Goal: Obtain resource: Obtain resource

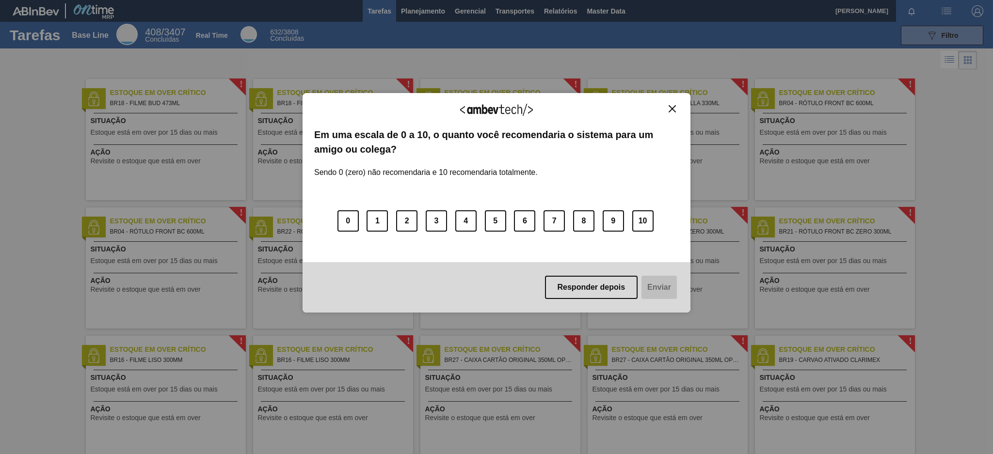
click at [673, 114] on div "Agradecemos seu feedback!" at bounding box center [496, 116] width 365 height 23
click at [673, 111] on img "Close" at bounding box center [672, 108] width 7 height 7
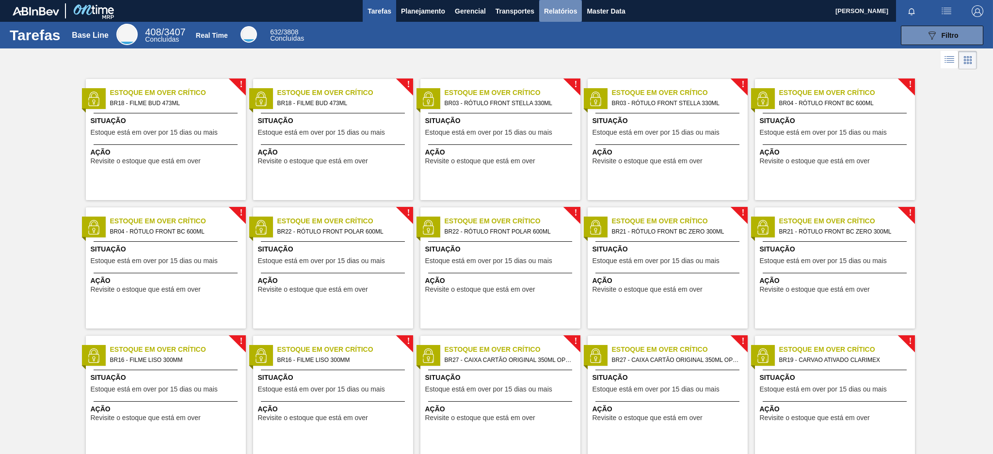
click at [555, 11] on span "Relatórios" at bounding box center [560, 11] width 33 height 12
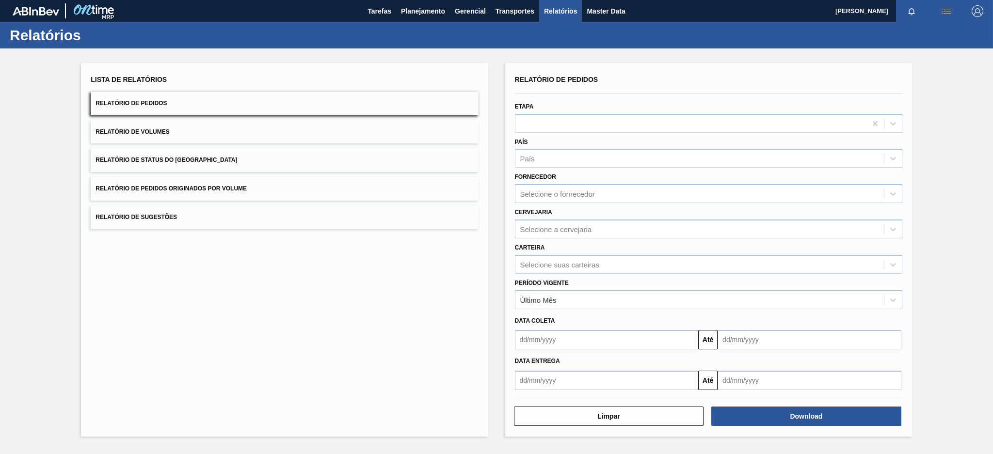
click at [393, 185] on button "Relatório de Pedidos Originados por Volume" at bounding box center [284, 189] width 387 height 24
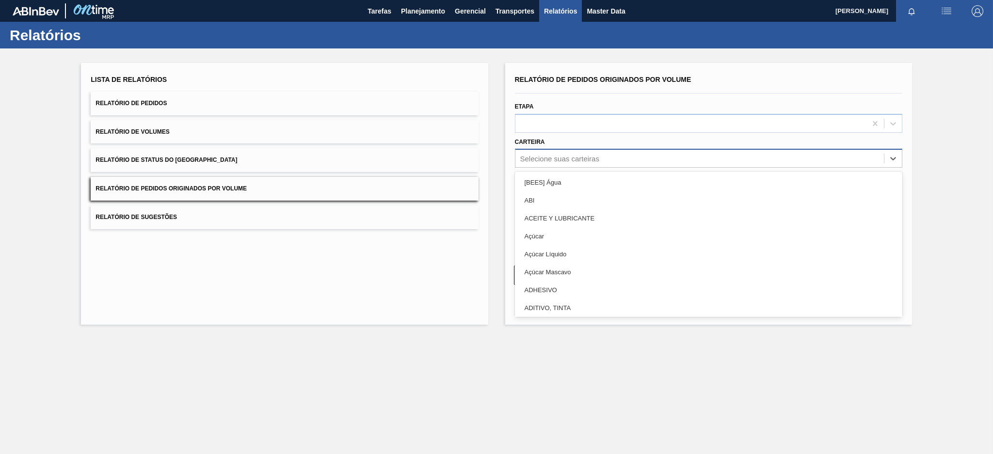
click at [556, 158] on div "Selecione suas carteiras" at bounding box center [559, 159] width 79 height 8
type input "pre"
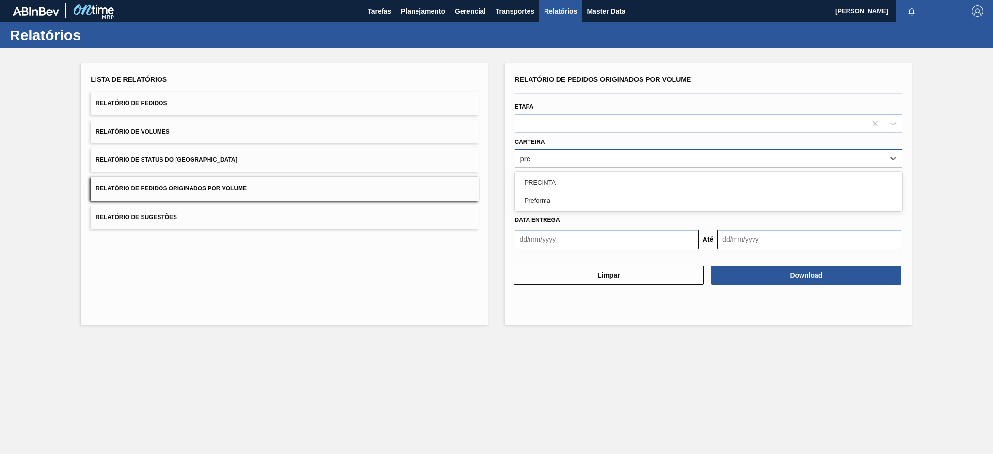
drag, startPoint x: 548, startPoint y: 194, endPoint x: 551, endPoint y: 200, distance: 5.9
click at [551, 200] on div "Preforma" at bounding box center [708, 201] width 387 height 18
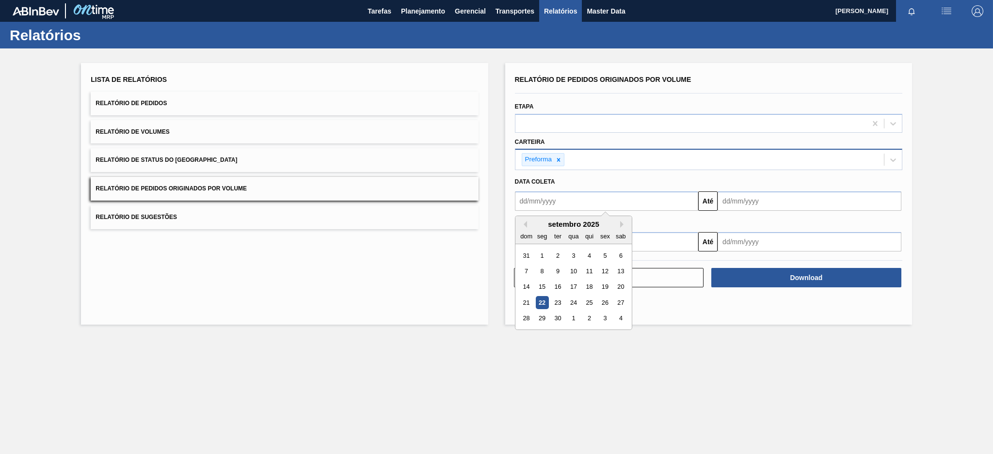
click at [551, 200] on input "text" at bounding box center [607, 201] width 184 height 19
click at [524, 223] on button "Previous Month" at bounding box center [523, 224] width 7 height 7
click at [525, 298] on div "17" at bounding box center [526, 302] width 13 height 13
type input "[DATE]"
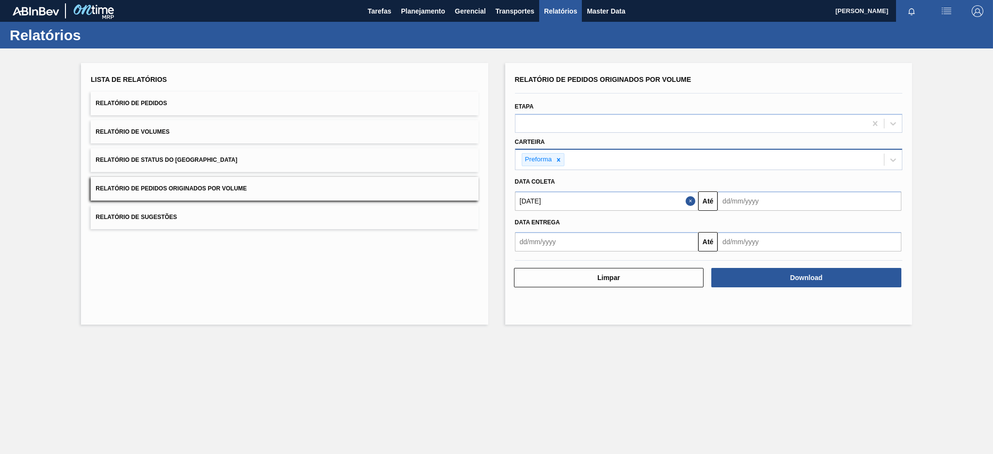
click at [738, 196] on input "text" at bounding box center [810, 201] width 184 height 19
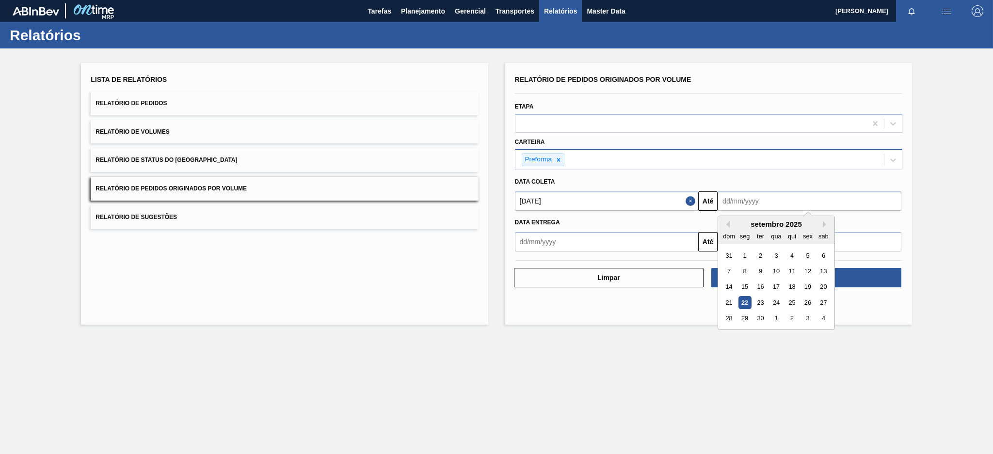
click at [738, 301] on div "22" at bounding box center [745, 302] width 13 height 13
type input "[DATE]"
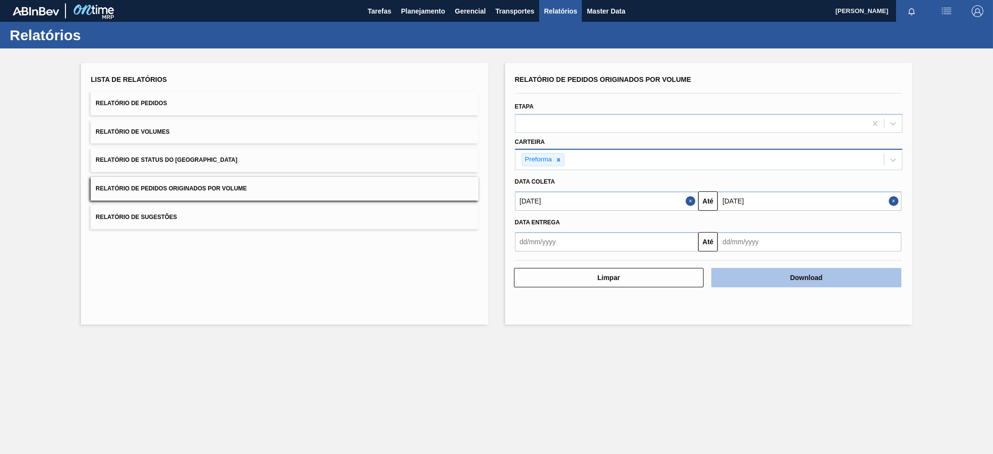
click at [738, 275] on button "Download" at bounding box center [806, 277] width 190 height 19
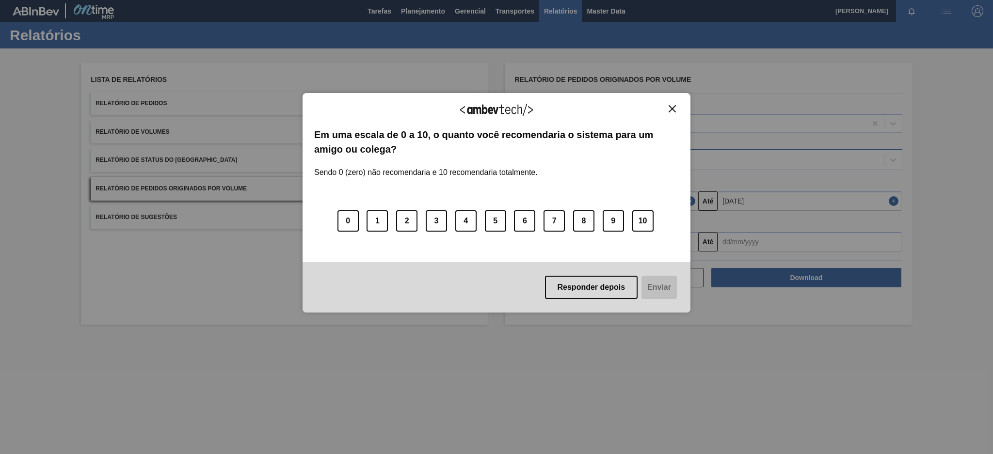
click at [676, 114] on div "Agradecemos seu feedback!" at bounding box center [496, 116] width 365 height 23
click at [671, 108] on img "Close" at bounding box center [672, 108] width 7 height 7
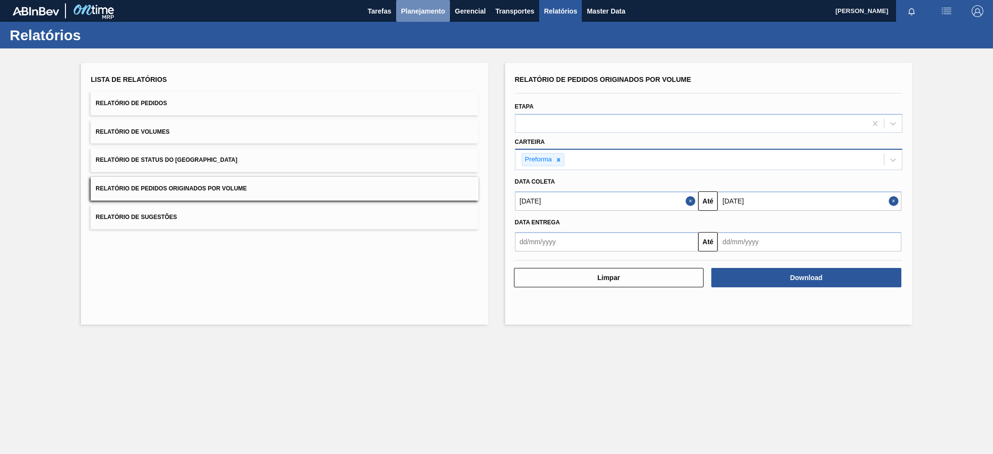
click at [437, 13] on span "Planejamento" at bounding box center [423, 11] width 44 height 12
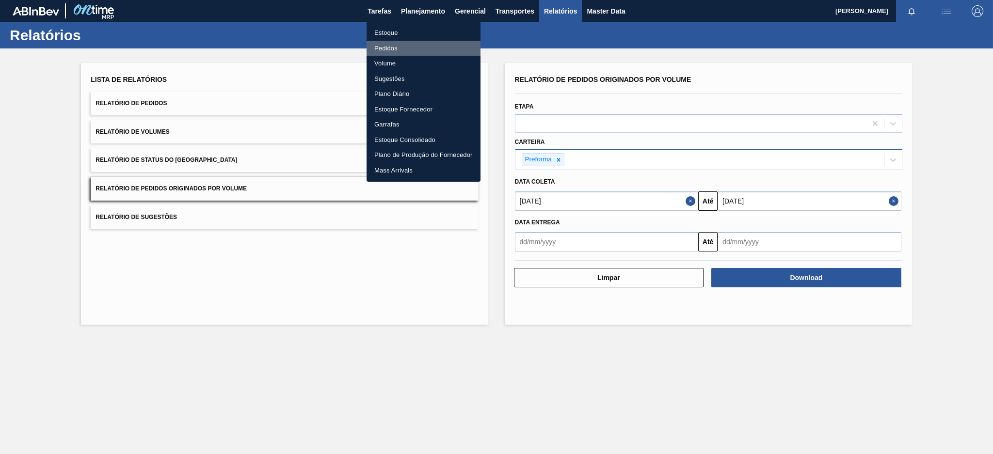
click at [391, 48] on li "Pedidos" at bounding box center [424, 49] width 114 height 16
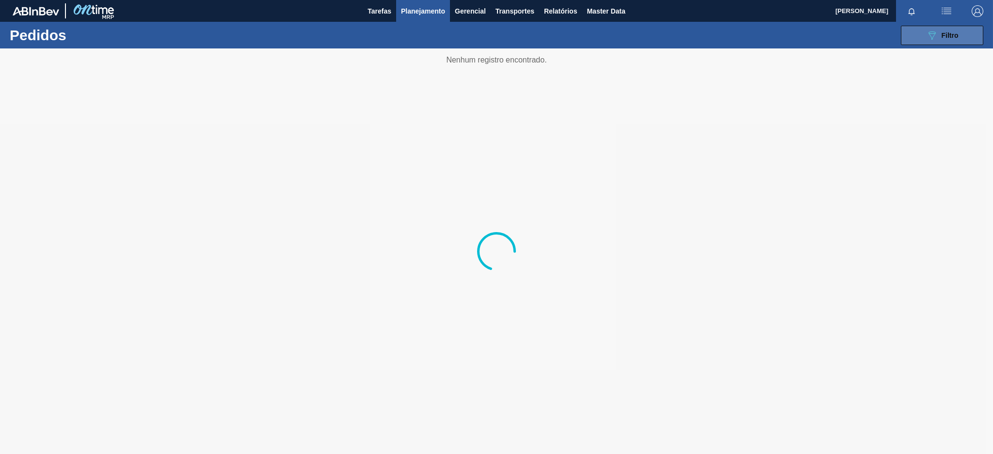
click at [738, 36] on button "089F7B8B-B2A5-4AFE-B5C0-19BA573D28AC Filtro" at bounding box center [942, 35] width 82 height 19
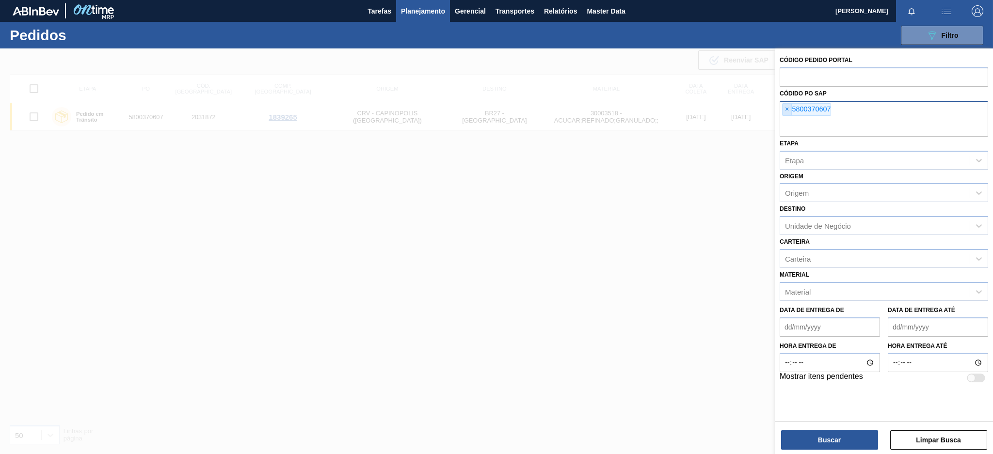
click at [738, 113] on span "×" at bounding box center [787, 110] width 9 height 12
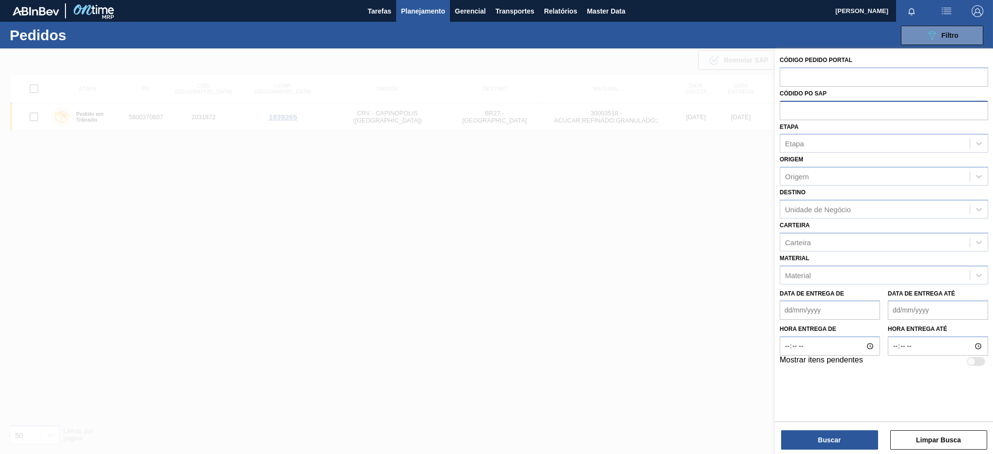
paste input "5800364426"
type input "5800364426"
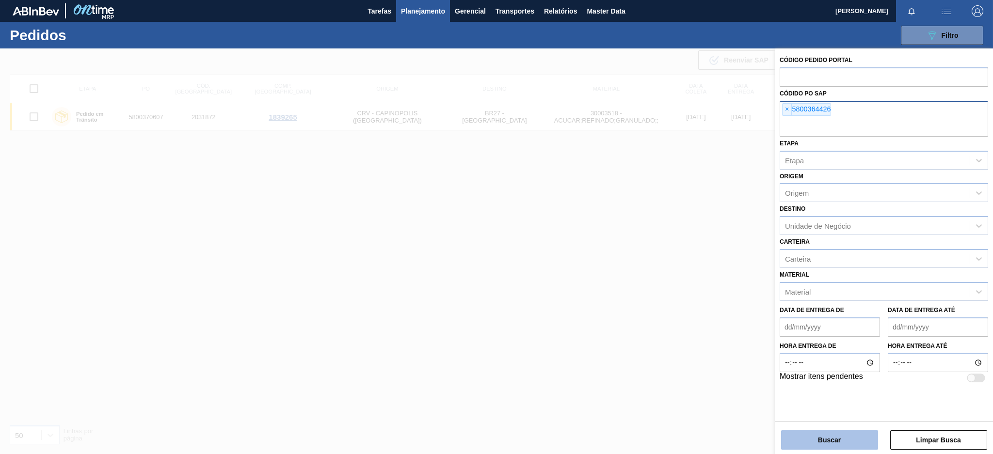
click at [738, 337] on button "Buscar" at bounding box center [829, 440] width 97 height 19
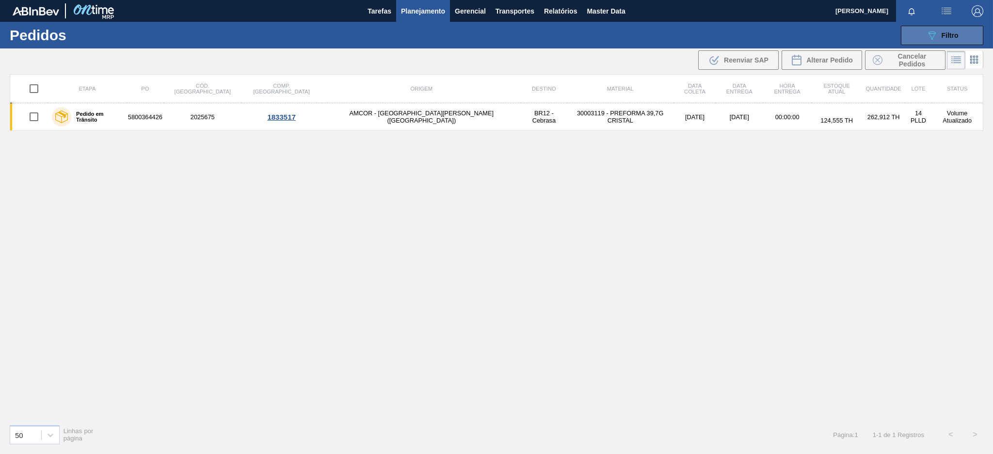
click at [738, 27] on button "089F7B8B-B2A5-4AFE-B5C0-19BA573D28AC Filtro" at bounding box center [942, 35] width 82 height 19
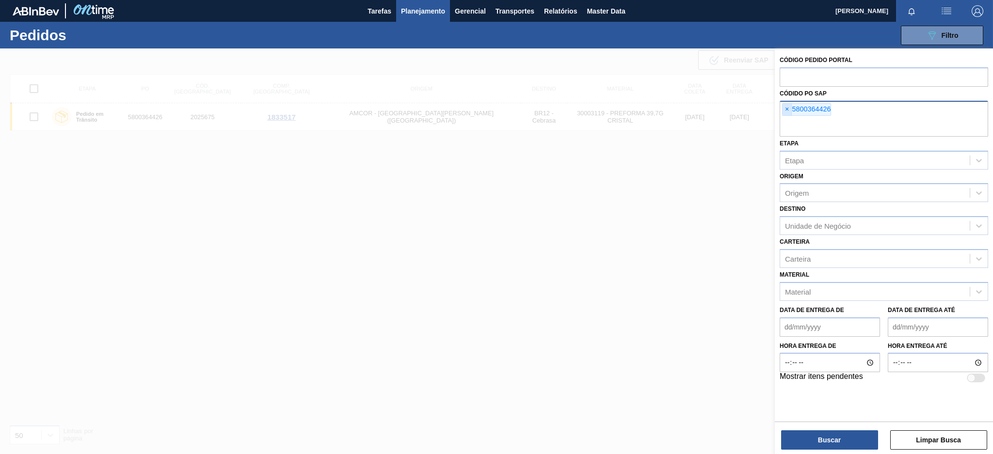
click at [738, 108] on span "×" at bounding box center [787, 110] width 9 height 12
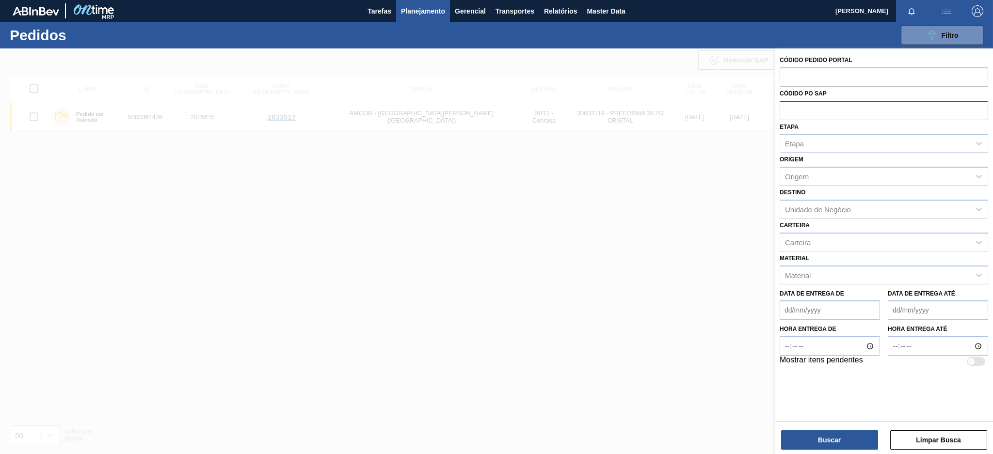
click at [738, 108] on input "text" at bounding box center [884, 110] width 209 height 18
paste input "5800364426"
type input "5800364426"
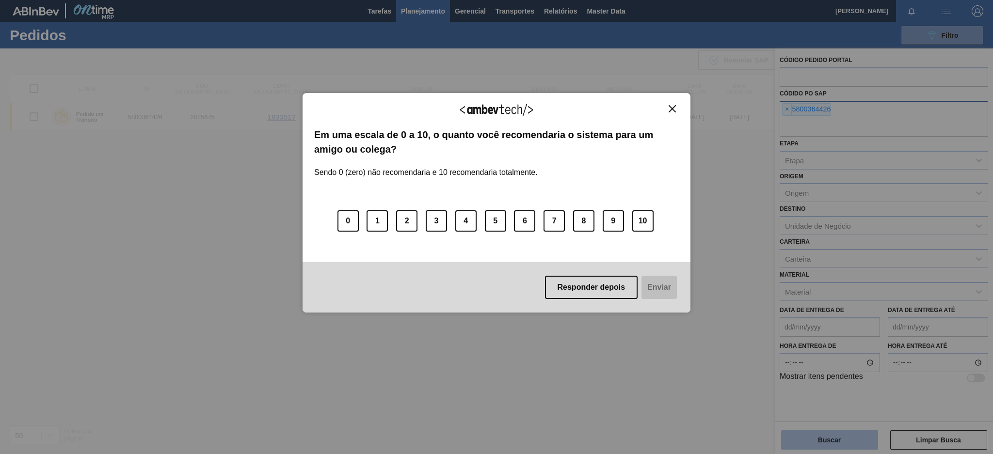
click at [738, 337] on div "Agradecemos seu feedback! Em uma escala de 0 a 10, o quanto você recomendaria o…" at bounding box center [496, 227] width 993 height 454
click at [677, 107] on button "Close" at bounding box center [672, 109] width 13 height 8
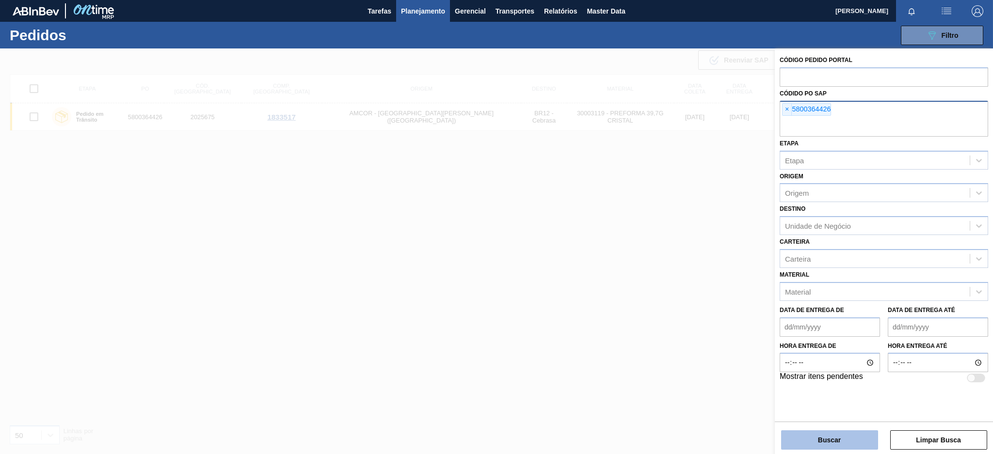
click at [738, 337] on button "Buscar" at bounding box center [829, 440] width 97 height 19
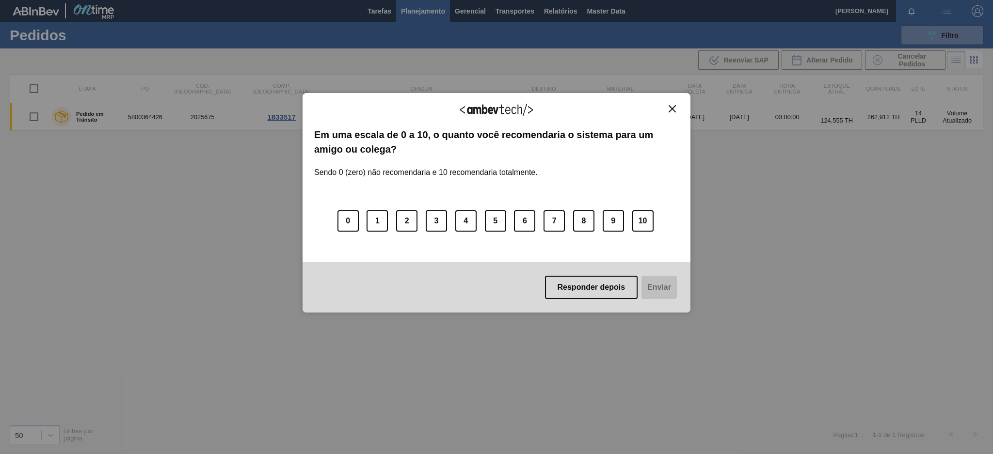
click at [672, 108] on img "Close" at bounding box center [672, 108] width 7 height 7
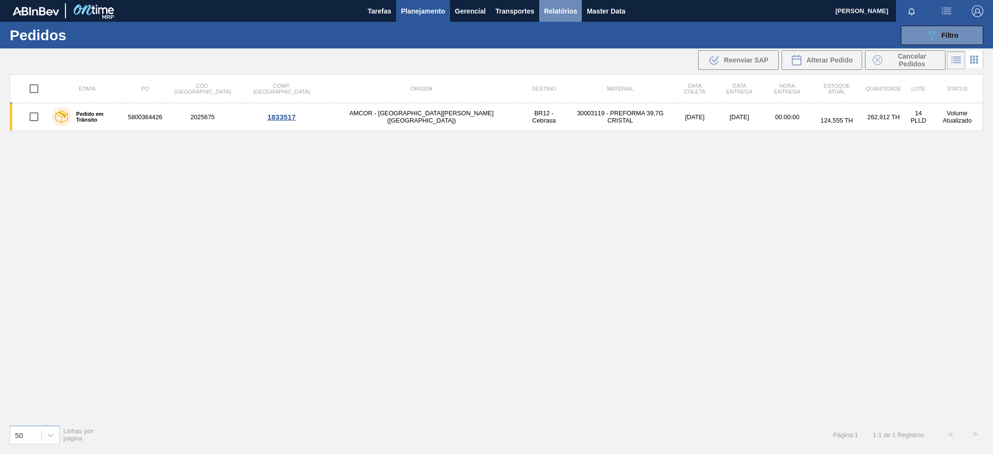
click at [556, 11] on span "Relatórios" at bounding box center [560, 11] width 33 height 12
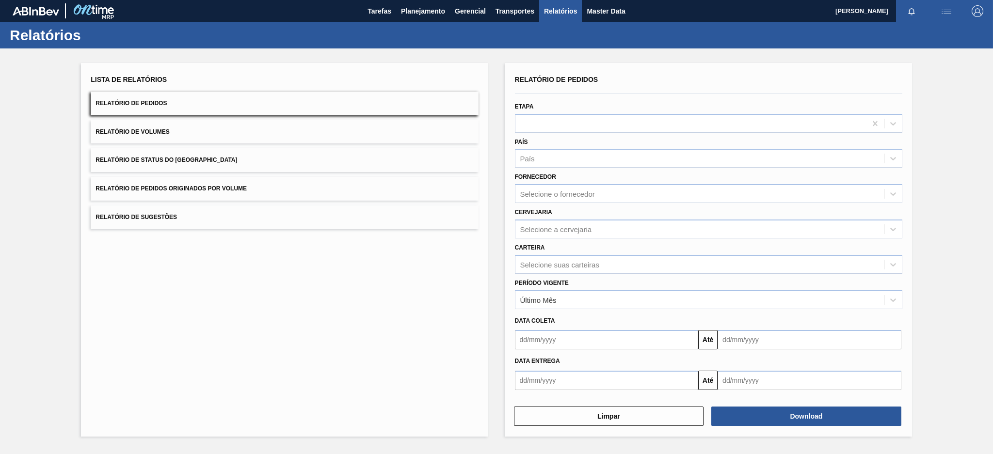
click at [445, 197] on button "Relatório de Pedidos Originados por Volume" at bounding box center [284, 189] width 387 height 24
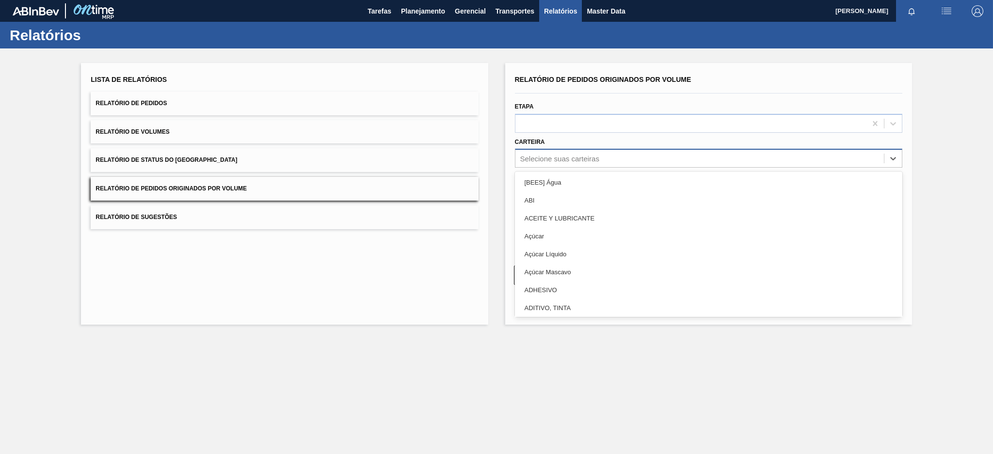
click at [575, 159] on div "Selecione suas carteiras" at bounding box center [559, 159] width 79 height 8
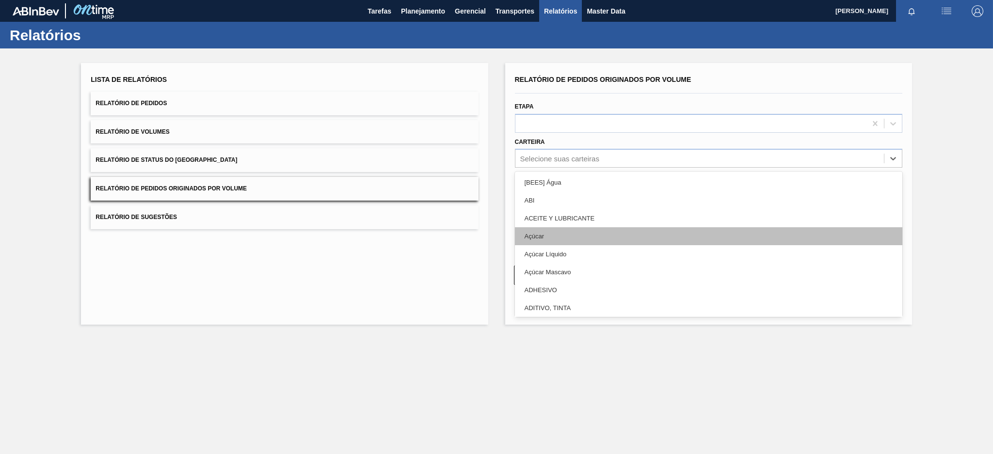
click at [544, 230] on div "Açúcar" at bounding box center [708, 236] width 387 height 18
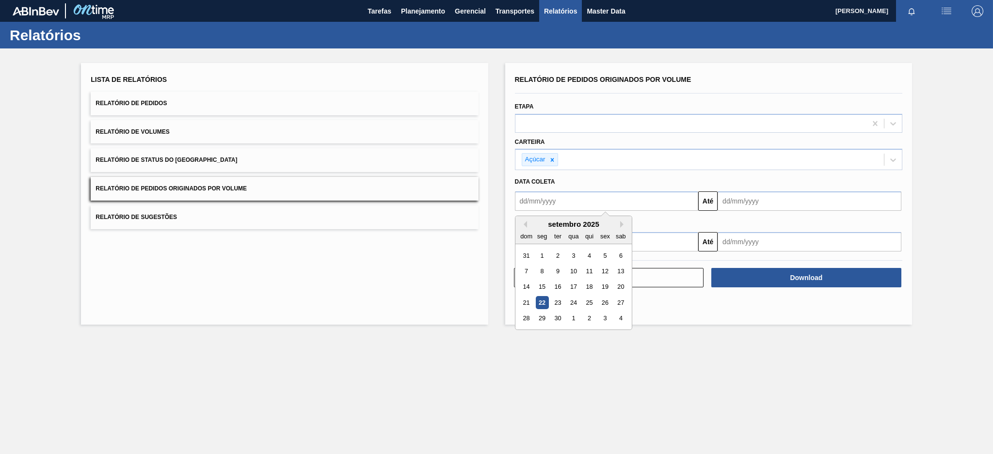
click at [547, 206] on input "text" at bounding box center [607, 201] width 184 height 19
click at [522, 223] on button "Previous Month" at bounding box center [523, 224] width 7 height 7
click at [529, 307] on div "17" at bounding box center [526, 302] width 13 height 13
type input "[DATE]"
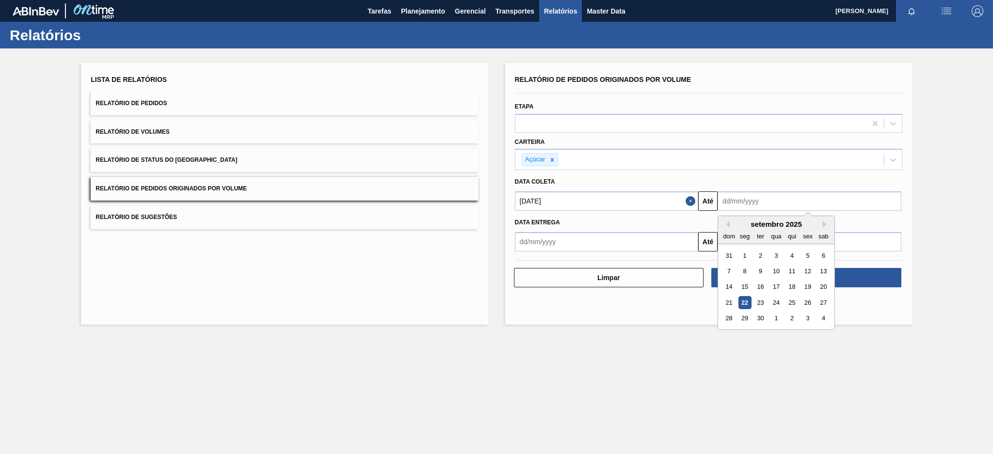
click at [738, 202] on input "text" at bounding box center [810, 201] width 184 height 19
click at [738, 300] on div "22" at bounding box center [745, 302] width 13 height 13
type input "[DATE]"
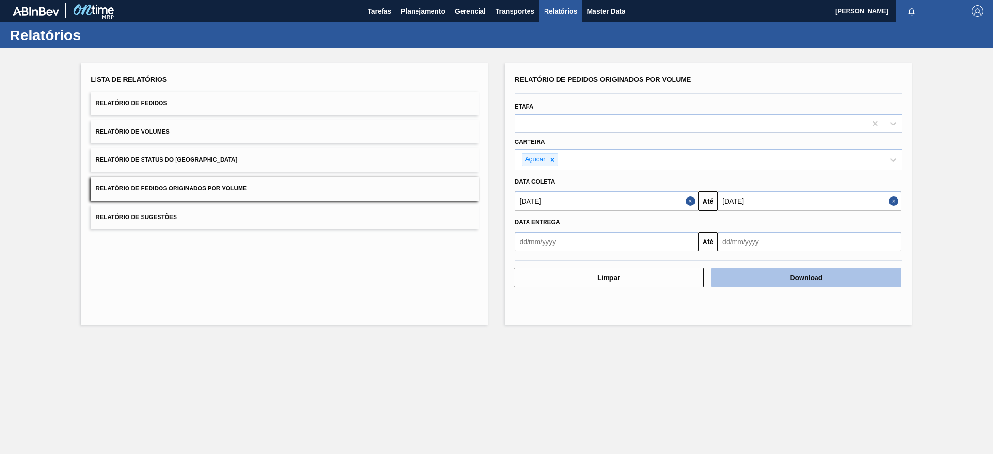
click at [738, 279] on button "Download" at bounding box center [806, 277] width 190 height 19
click at [738, 281] on button "Download" at bounding box center [806, 277] width 190 height 19
